Goal: Information Seeking & Learning: Find specific fact

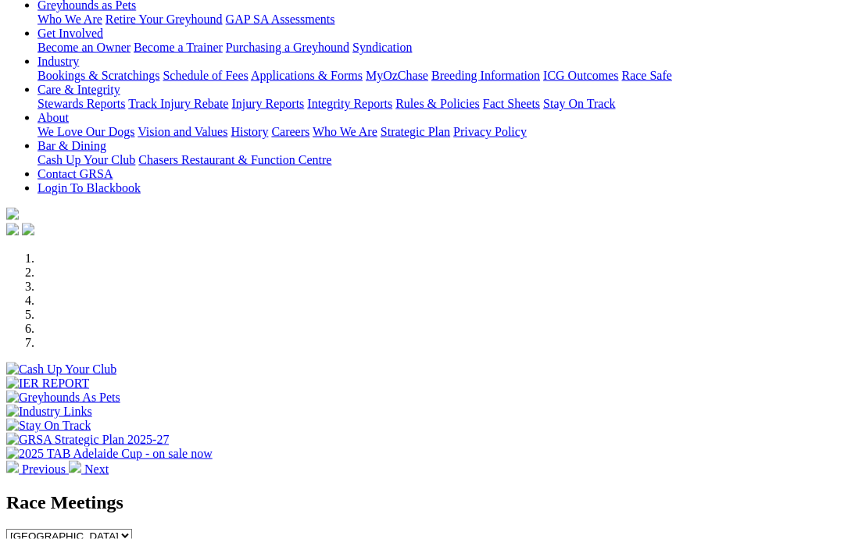
scroll to position [244, 0]
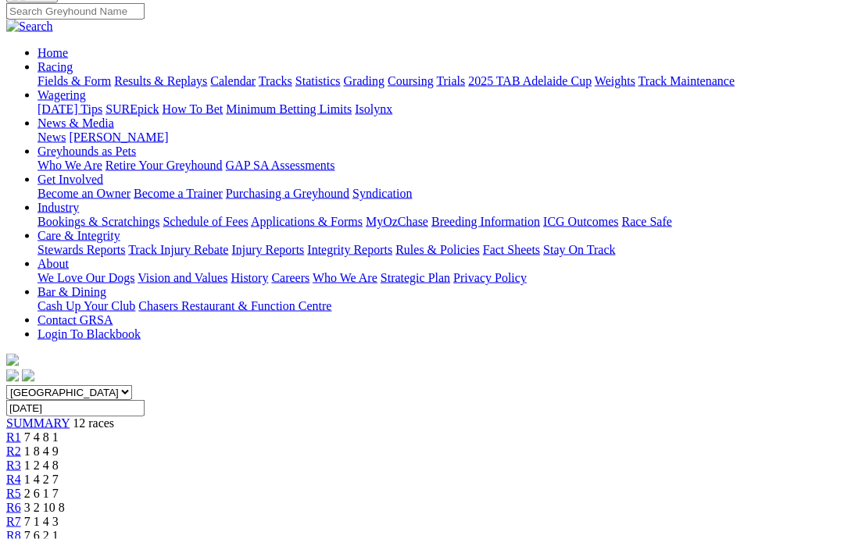
scroll to position [128, 0]
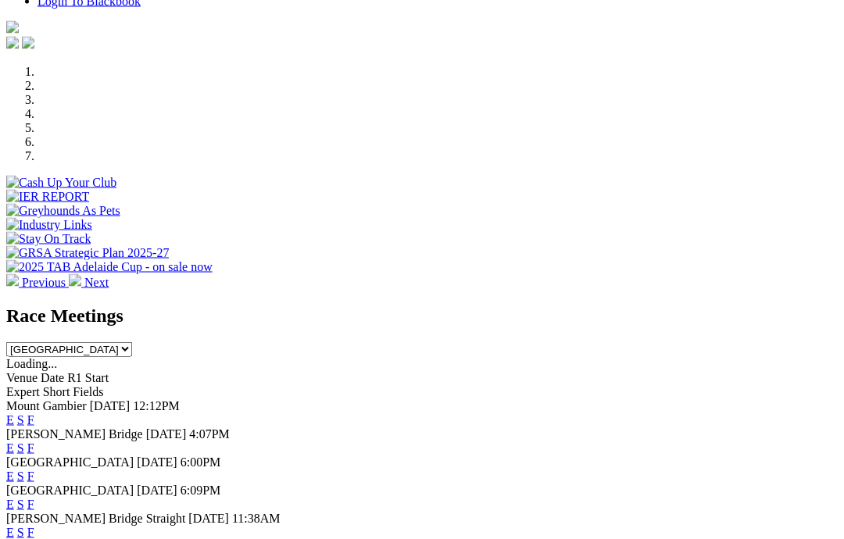
scroll to position [430, 0]
click at [34, 412] on link "F" at bounding box center [30, 418] width 7 height 13
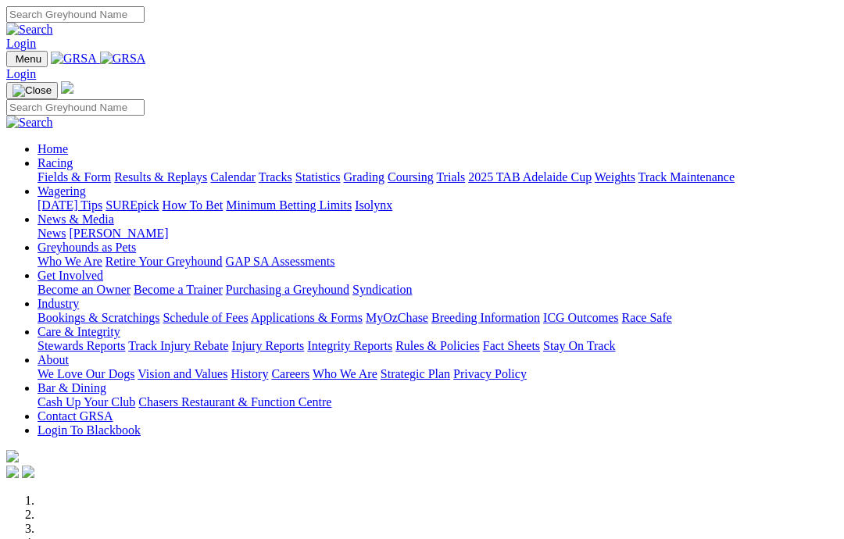
click at [145, 23] on input "Search" at bounding box center [75, 14] width 138 height 16
type input "Stars hope"
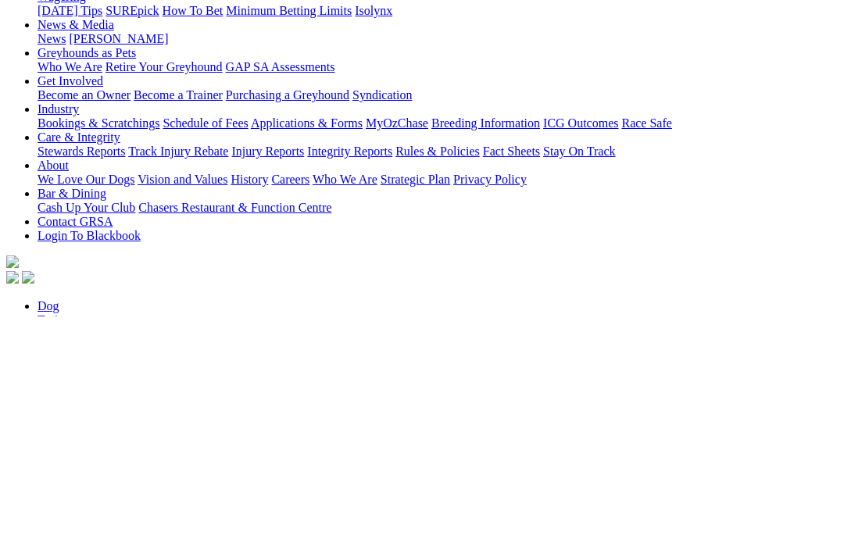
type input "Jenny"
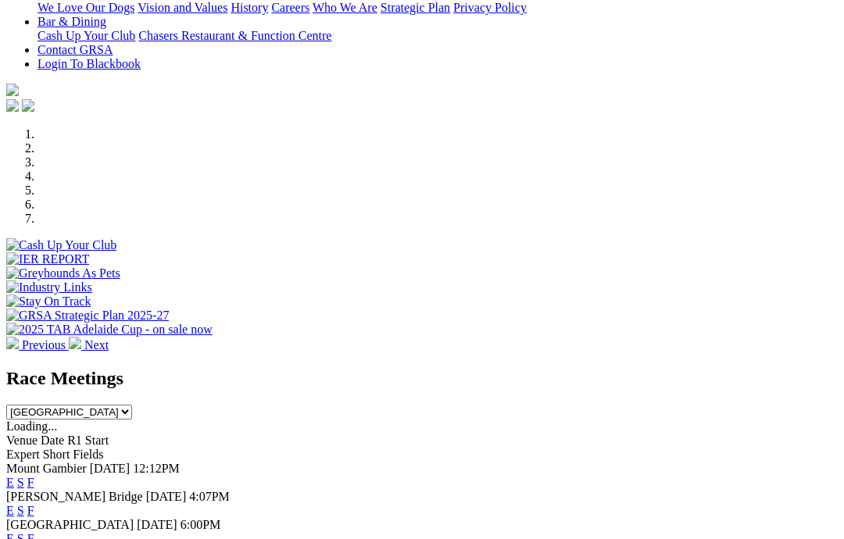
scroll to position [429, 0]
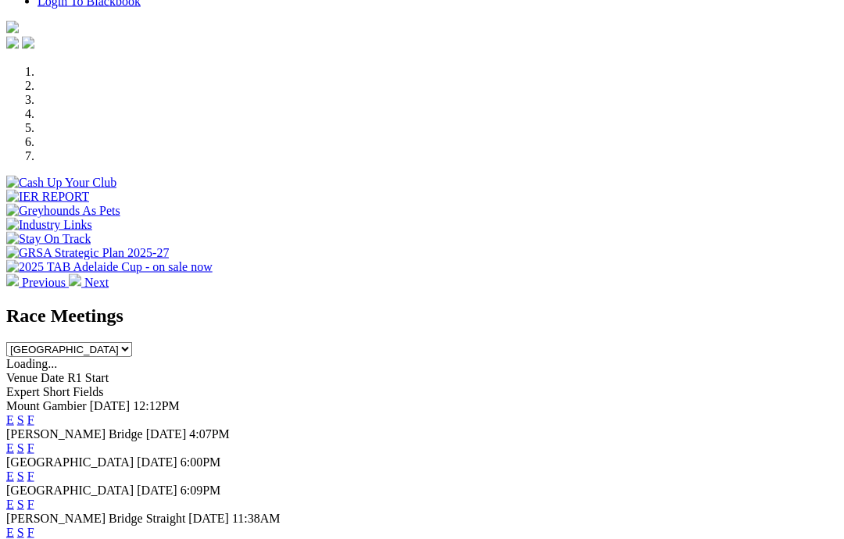
click at [129, 538] on link "View All Race Meetings" at bounding box center [67, 546] width 123 height 13
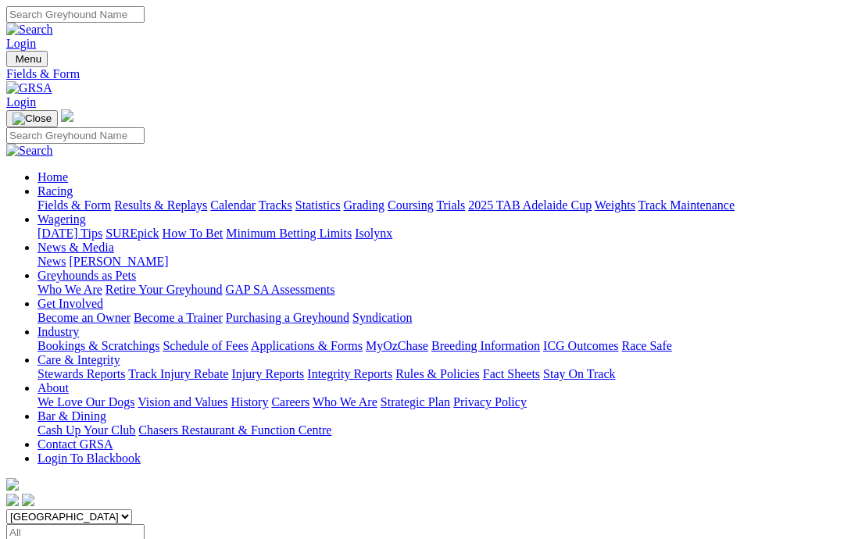
click at [145, 524] on input "Select date" at bounding box center [75, 532] width 138 height 16
type input "Thursday, 7 Aug 2025"
click at [132, 509] on select "South Australia New South Wales Northern Territory Queensland Tasmania Victoria…" at bounding box center [69, 516] width 126 height 15
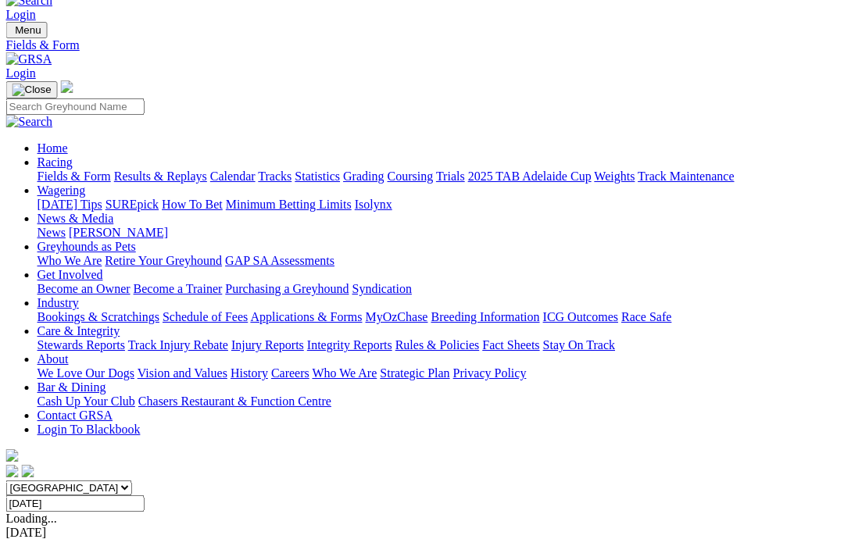
click at [75, 480] on div "South Australia New South Wales Northern Territory Queensland Tasmania Victoria…" at bounding box center [421, 495] width 831 height 31
click at [55, 480] on select "South Australia New South Wales Northern Territory Queensland Tasmania Victoria…" at bounding box center [69, 487] width 126 height 15
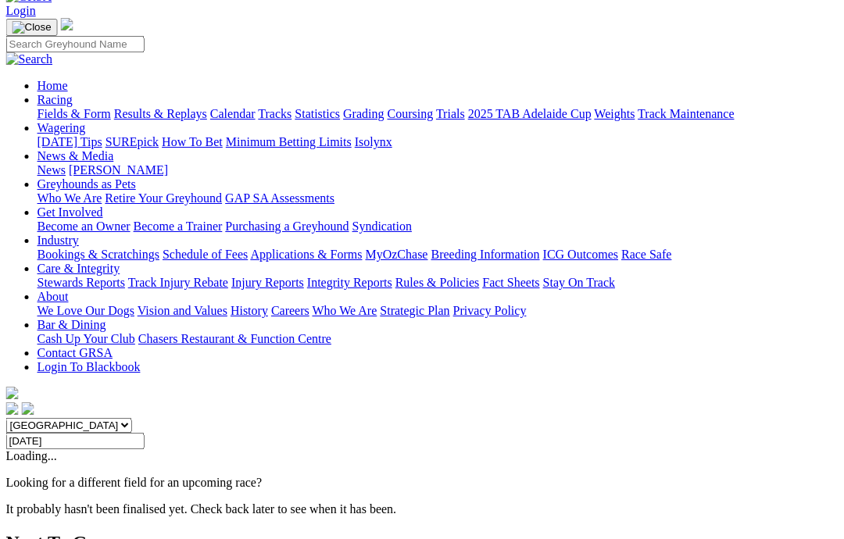
scroll to position [91, 0]
click at [62, 418] on select "South Australia New South Wales Northern Territory Queensland Tasmania Victoria…" at bounding box center [69, 425] width 126 height 15
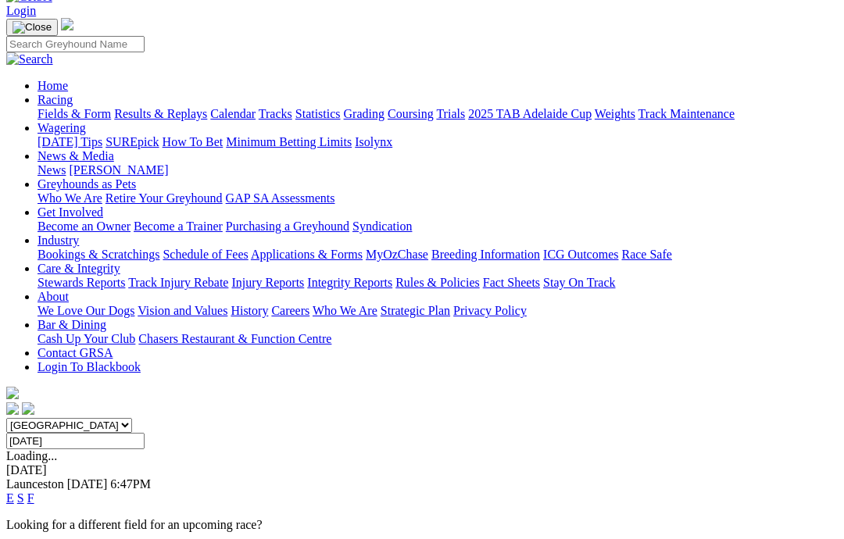
click at [48, 418] on select "South Australia New South Wales Northern Territory Queensland Tasmania Victoria…" at bounding box center [69, 425] width 126 height 15
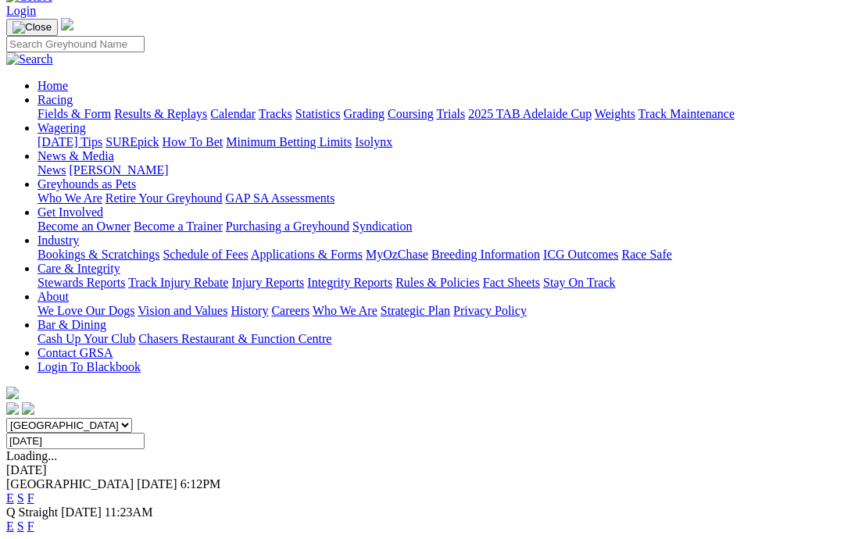
click at [73, 418] on select "South Australia New South Wales Northern Territory Queensland Tasmania Victoria…" at bounding box center [69, 425] width 126 height 15
select select "VIC"
click at [34, 519] on link "F" at bounding box center [30, 525] width 7 height 13
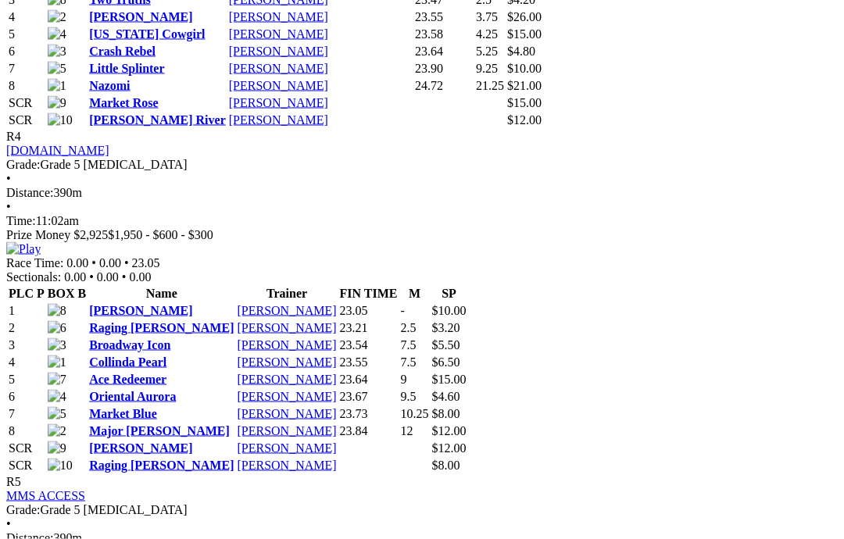
scroll to position [1714, 0]
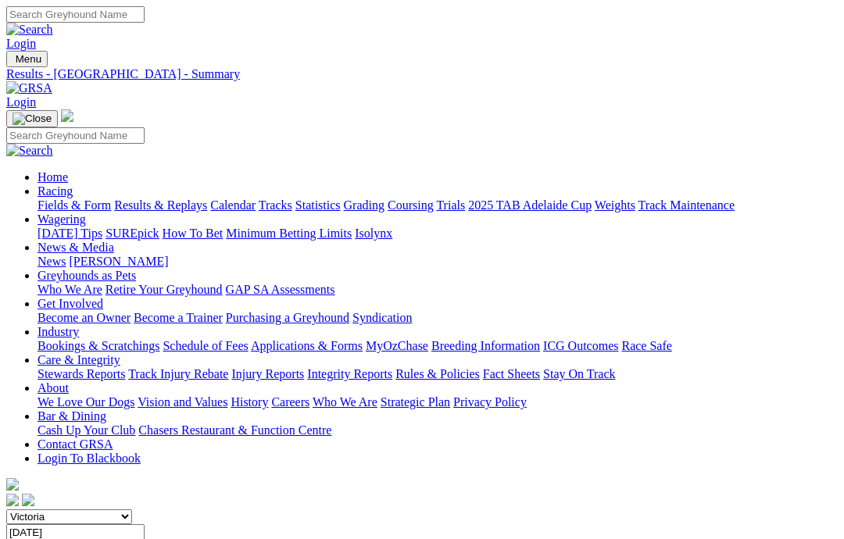
scroll to position [1777, 0]
